Goal: Information Seeking & Learning: Learn about a topic

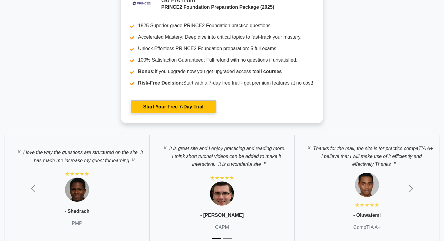
scroll to position [1077, 0]
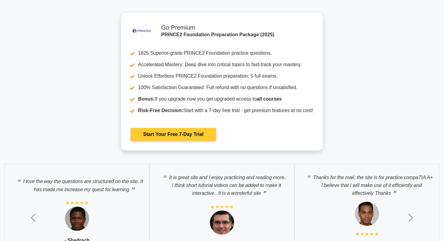
click at [180, 139] on link "Start Your Free 7-Day Trial" at bounding box center [173, 134] width 85 height 13
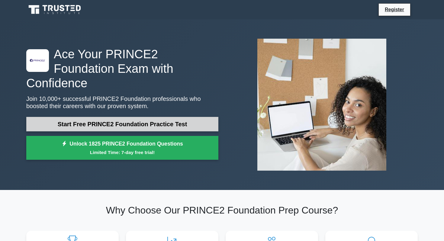
click at [136, 117] on link "Start Free PRINCE2 Foundation Practice Test" at bounding box center [122, 124] width 192 height 14
click at [94, 119] on link "Start Free PRINCE2 Foundation Practice Test" at bounding box center [122, 124] width 192 height 14
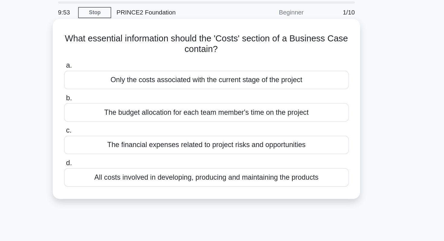
click at [219, 77] on div "Only the costs associated with the current stage of the project" at bounding box center [222, 75] width 196 height 13
click at [124, 68] on input "a. Only the costs associated with the current stage of the project" at bounding box center [124, 66] width 0 height 4
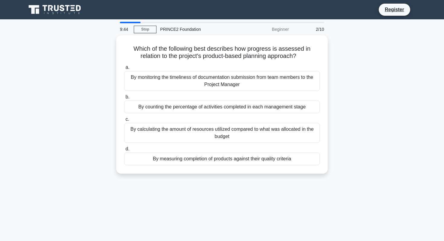
click at [69, 10] on icon at bounding box center [55, 9] width 58 height 11
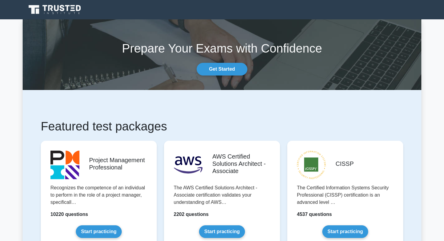
click at [69, 10] on icon at bounding box center [55, 9] width 58 height 11
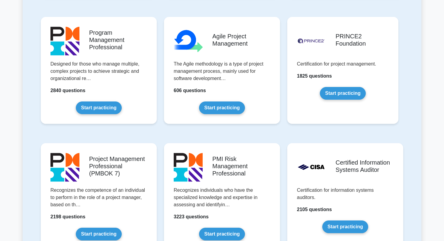
scroll to position [378, 0]
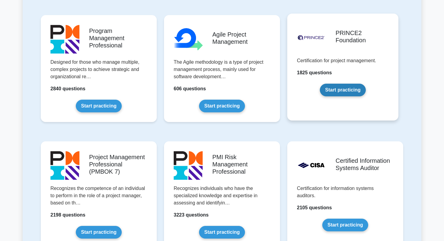
click at [361, 84] on link "Start practicing" at bounding box center [343, 90] width 46 height 13
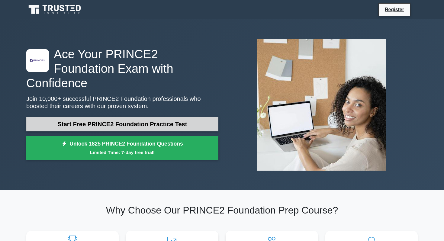
click at [134, 118] on link "Start Free PRINCE2 Foundation Practice Test" at bounding box center [122, 124] width 192 height 14
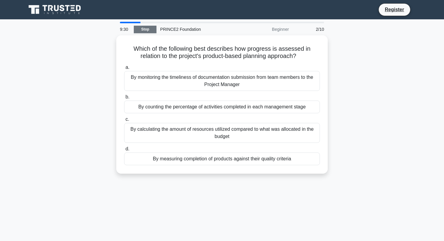
click at [147, 30] on link "Stop" at bounding box center [145, 30] width 23 height 8
click at [123, 29] on div "9:26" at bounding box center [124, 29] width 17 height 12
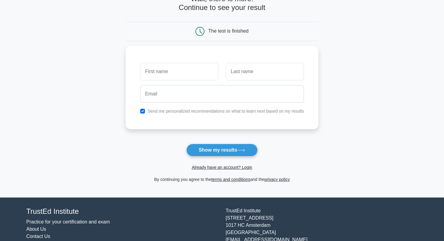
scroll to position [59, 0]
